Goal: Transaction & Acquisition: Purchase product/service

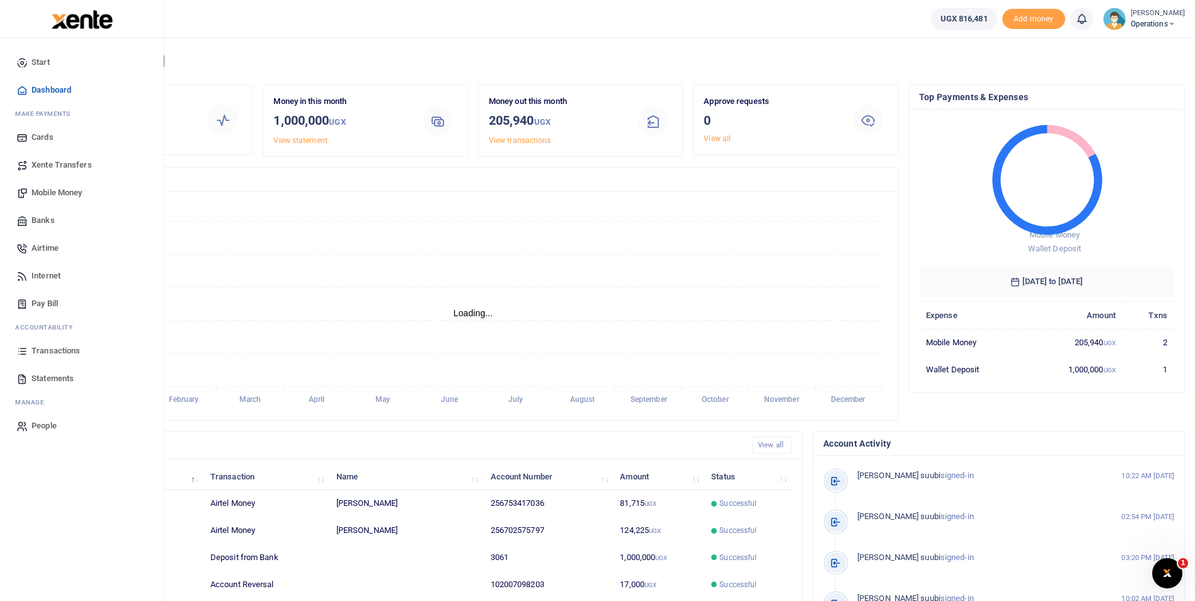
click at [42, 96] on span "Dashboard" at bounding box center [52, 90] width 40 height 13
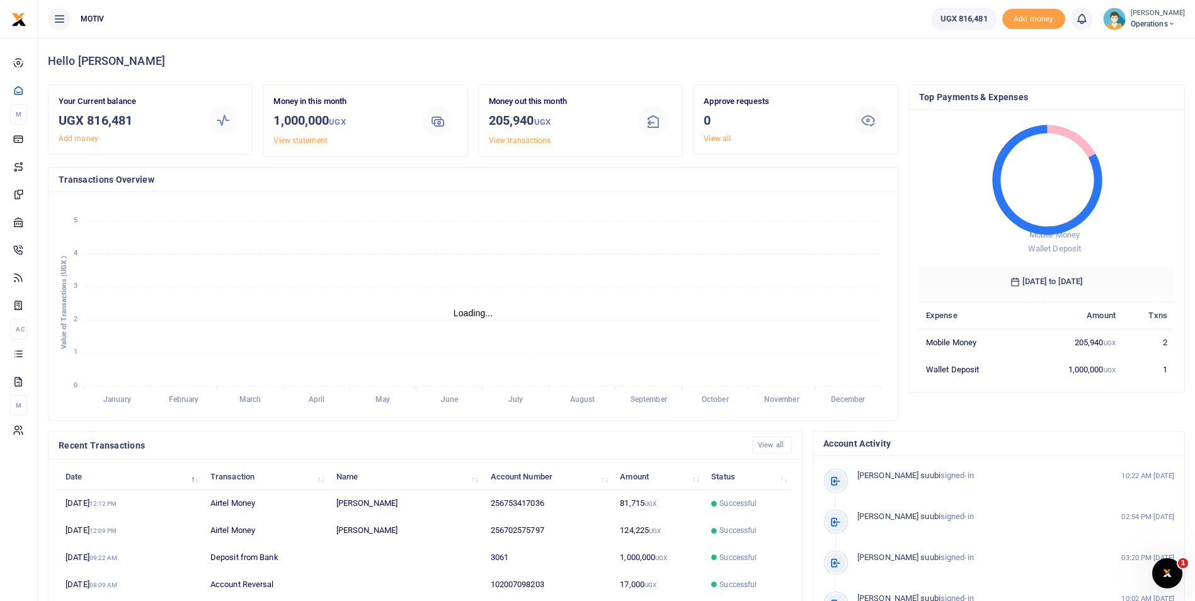
scroll to position [10, 10]
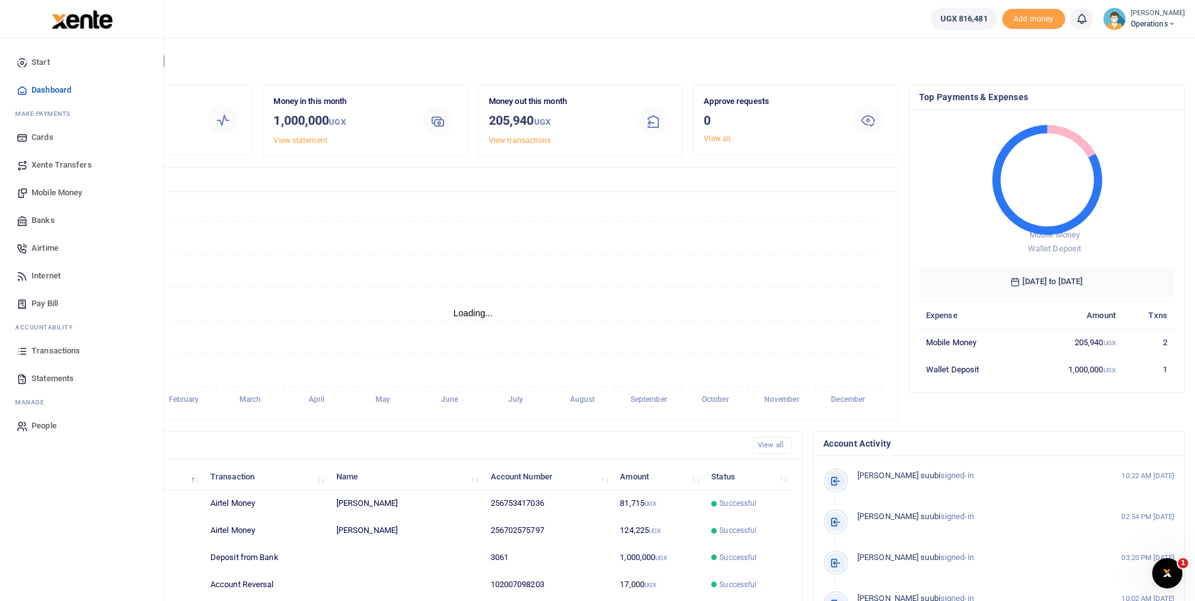
click at [78, 167] on span "Xente Transfers" at bounding box center [62, 165] width 60 height 13
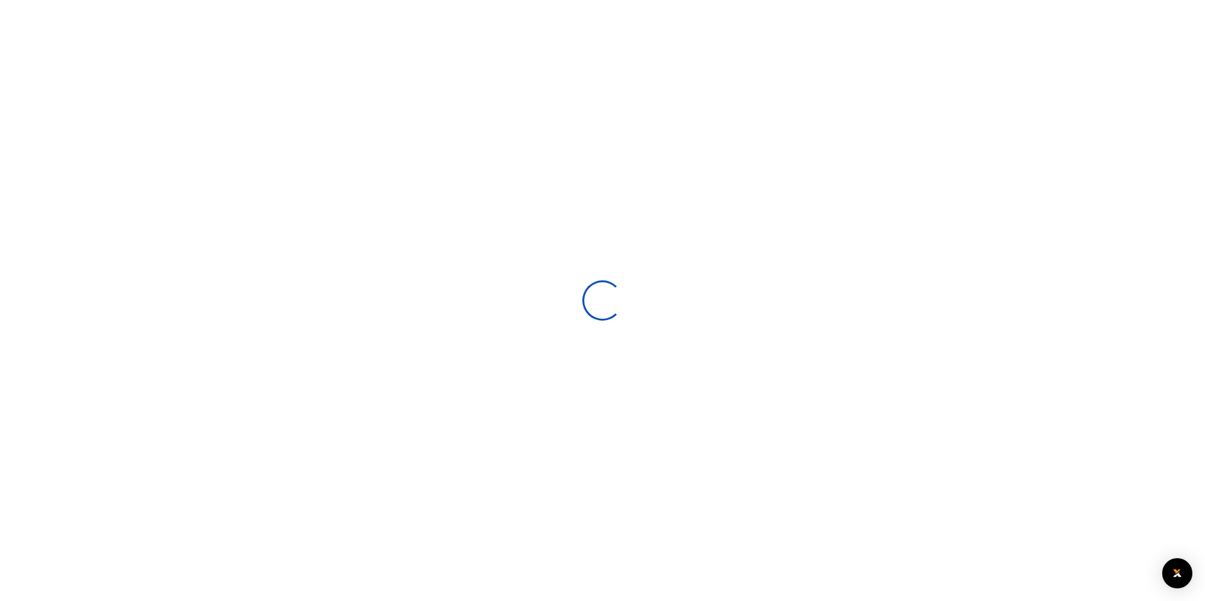
select select
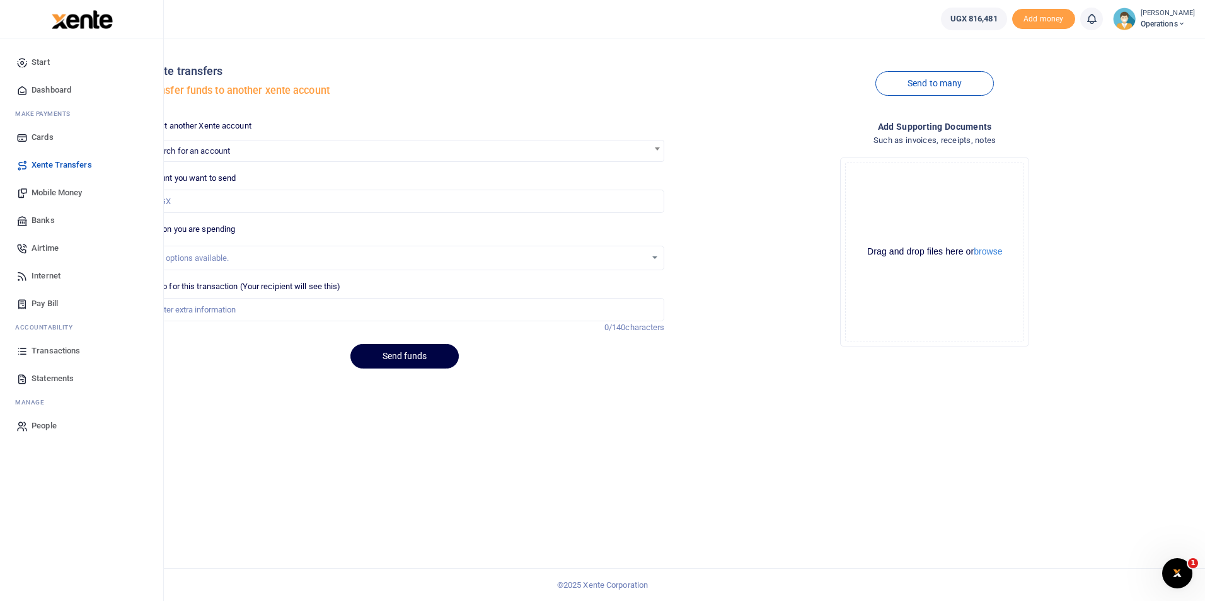
click at [37, 192] on span "Mobile Money" at bounding box center [57, 193] width 50 height 13
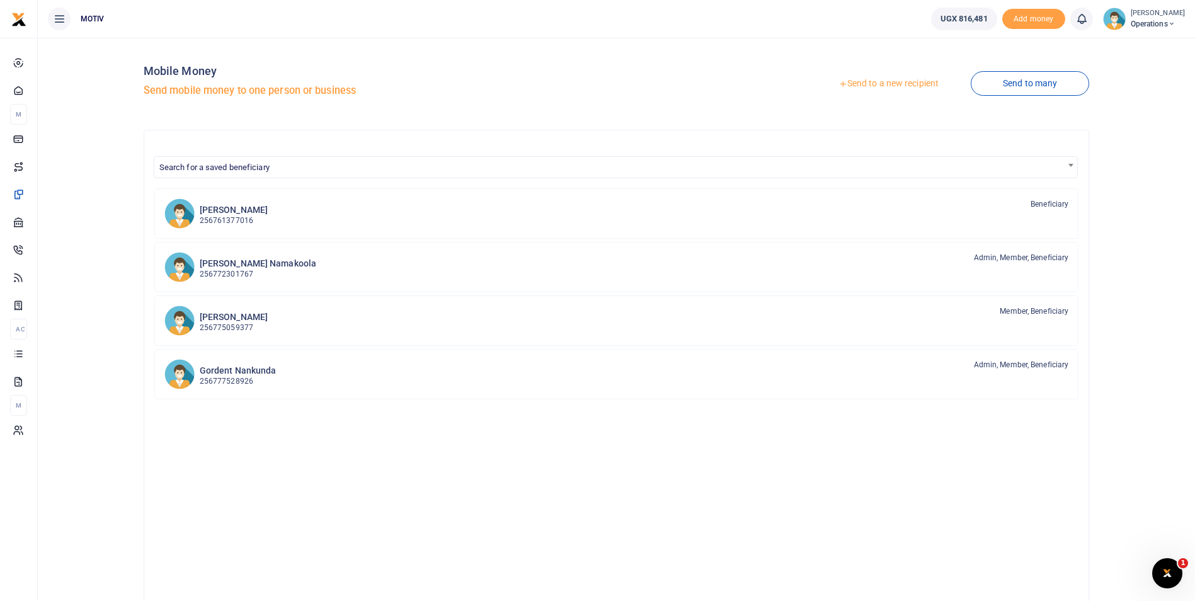
click at [209, 91] on h5 "Send mobile money to one person or business" at bounding box center [378, 90] width 468 height 13
click at [892, 86] on link "Send to a new recipient" at bounding box center [889, 83] width 164 height 23
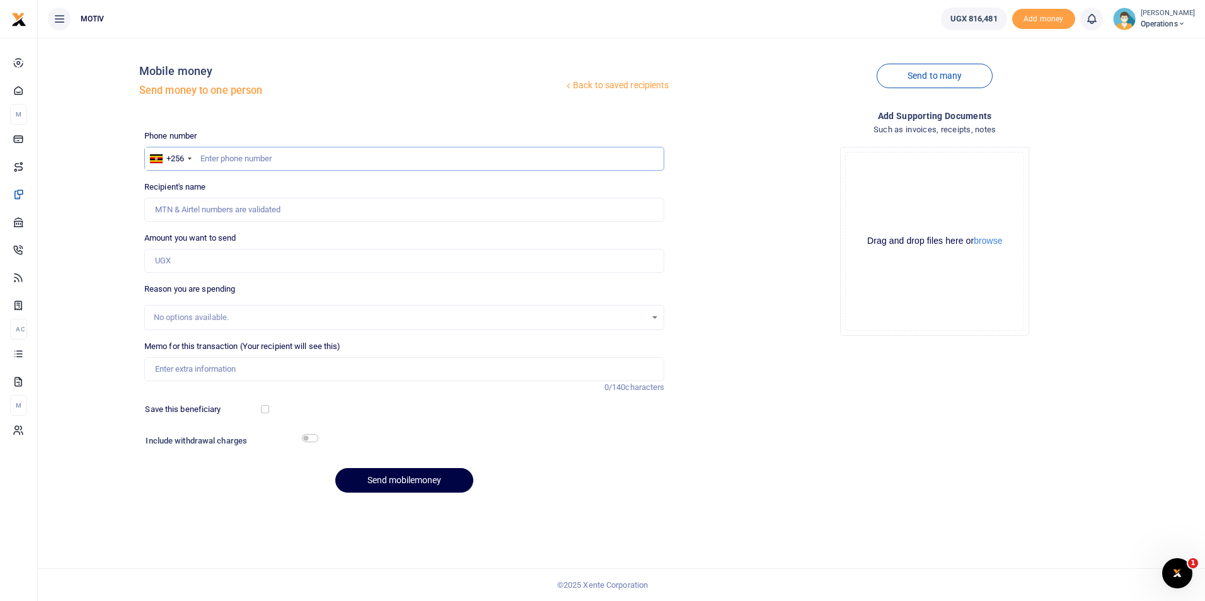
click at [269, 158] on input "text" at bounding box center [404, 159] width 520 height 24
type input "755511103"
click at [112, 210] on div "Back to saved recipients Mobile money Send money to one person Send to many Pho…" at bounding box center [621, 275] width 1157 height 455
type input "Micheal Okwasi"
click at [176, 253] on input "Amount you want to send" at bounding box center [404, 261] width 520 height 24
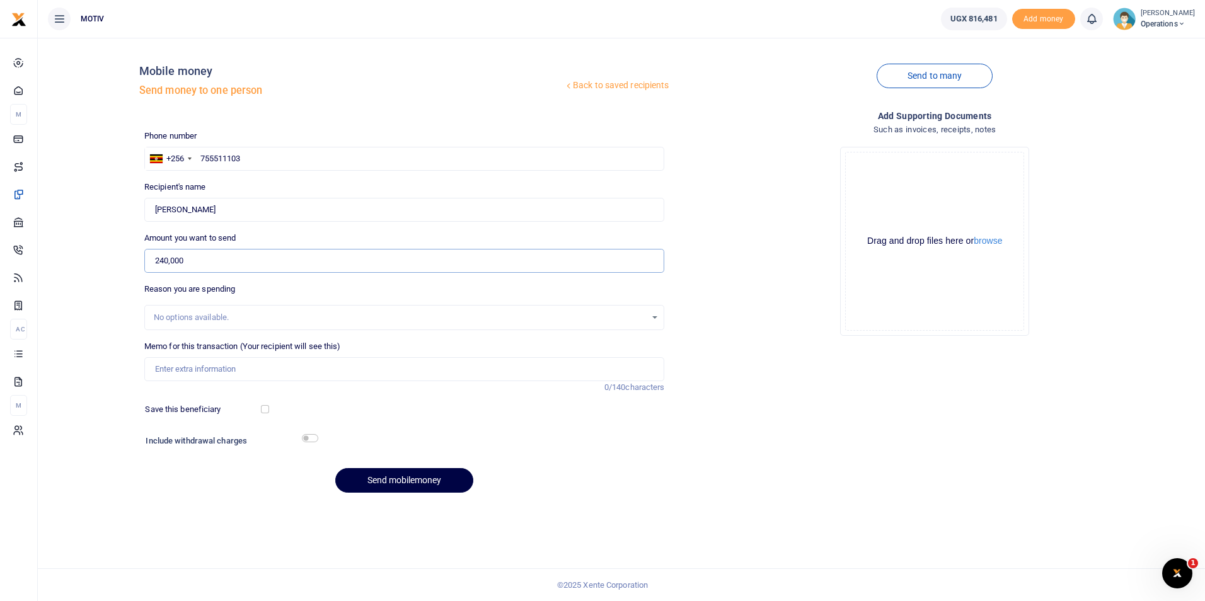
type input "240,000"
click at [183, 318] on div "No options available." at bounding box center [400, 317] width 493 height 13
click at [191, 369] on input "Memo for this transaction (Your recipient will see this)" at bounding box center [404, 369] width 520 height 24
type input "OPSY25PV0086 Facilitaion for transport, meals and Accommodation"
click at [265, 410] on input "checkbox" at bounding box center [265, 409] width 8 height 8
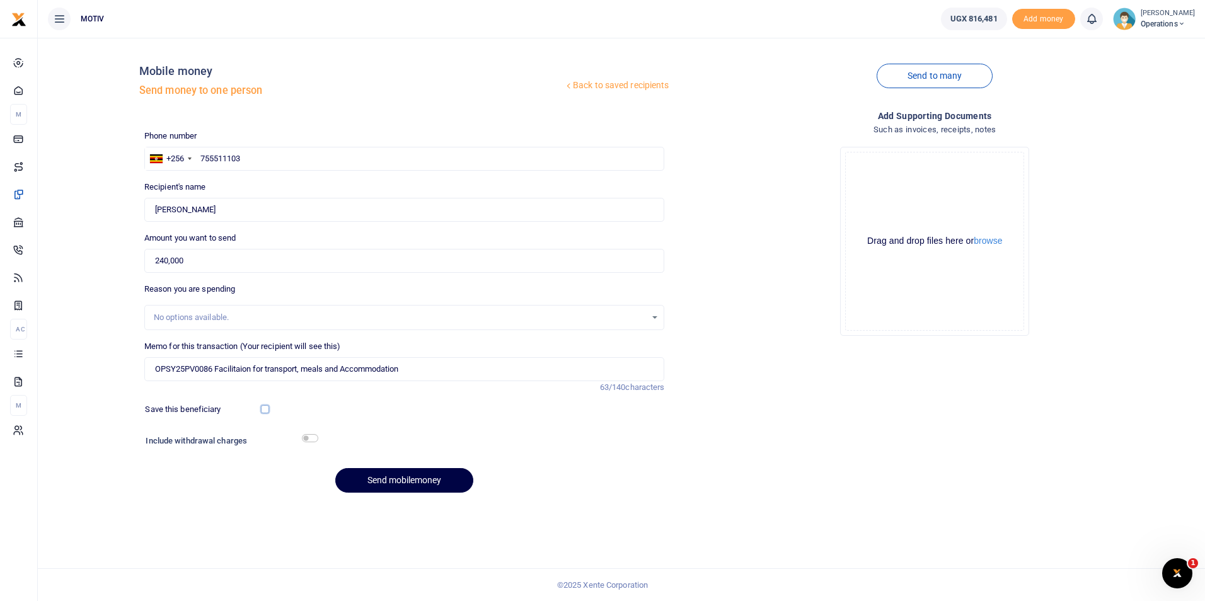
checkbox input "true"
click at [308, 437] on input "checkbox" at bounding box center [310, 438] width 16 height 8
checkbox input "true"
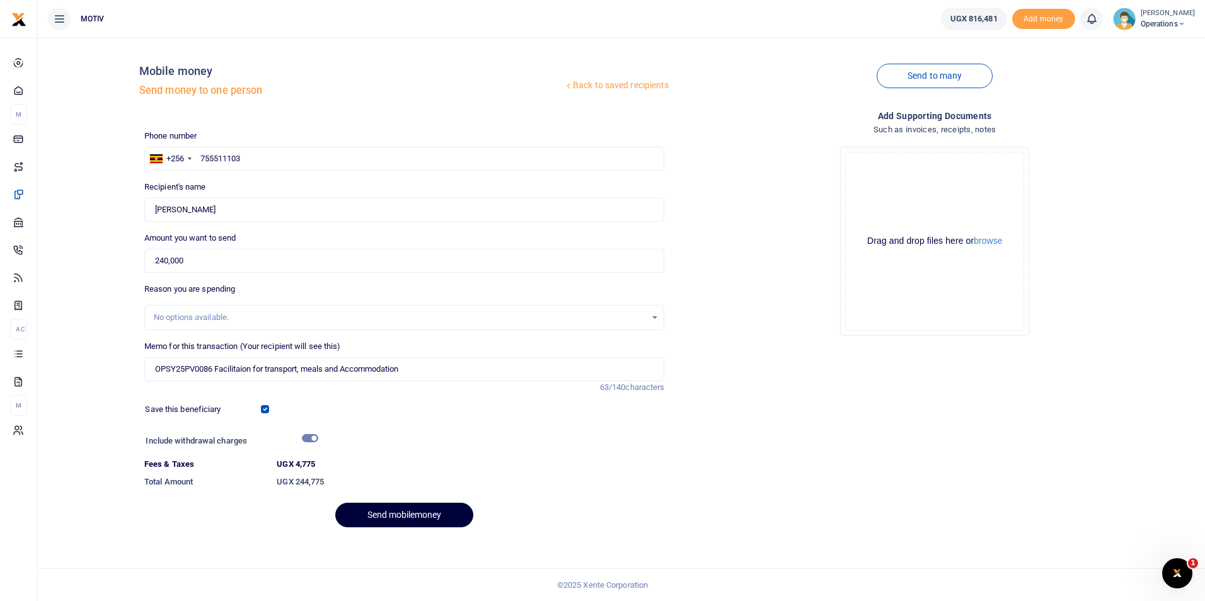
click at [381, 523] on button "Send mobilemoney" at bounding box center [404, 515] width 138 height 25
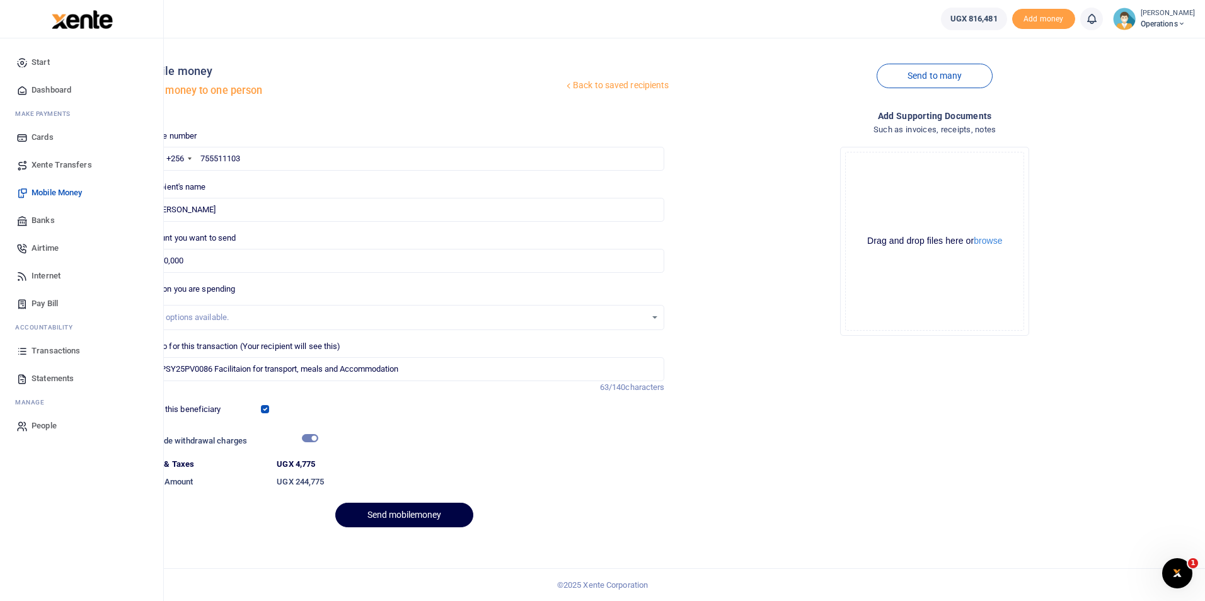
click at [43, 89] on span "Dashboard" at bounding box center [52, 90] width 40 height 13
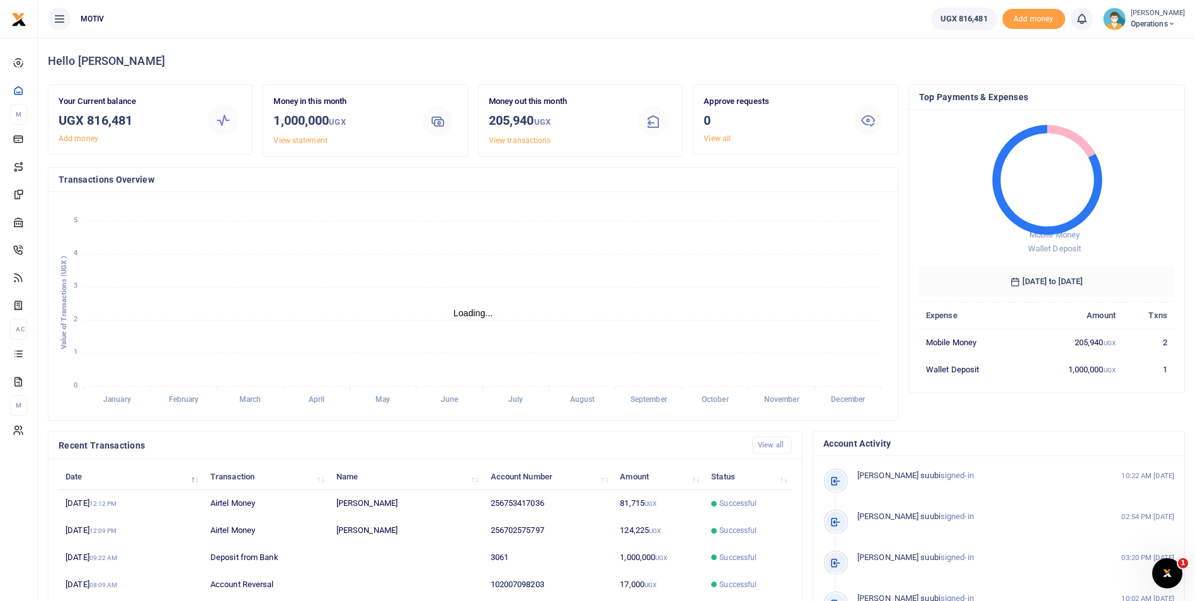
scroll to position [10, 10]
click at [640, 403] on tspan "September" at bounding box center [649, 400] width 37 height 9
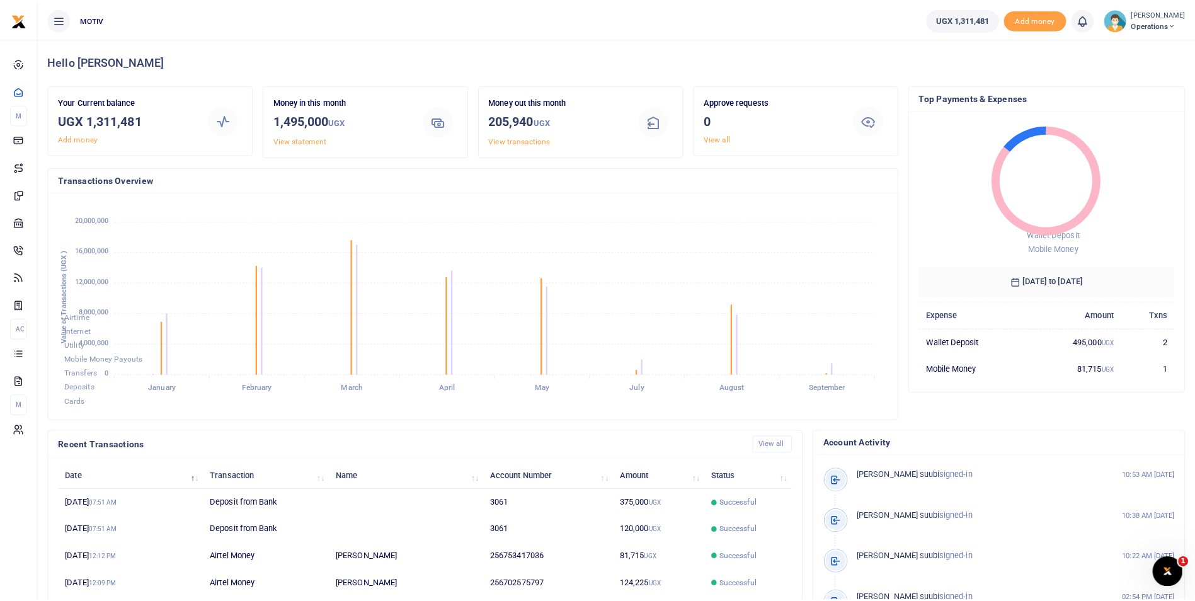
scroll to position [10, 10]
